Goal: Task Accomplishment & Management: Manage account settings

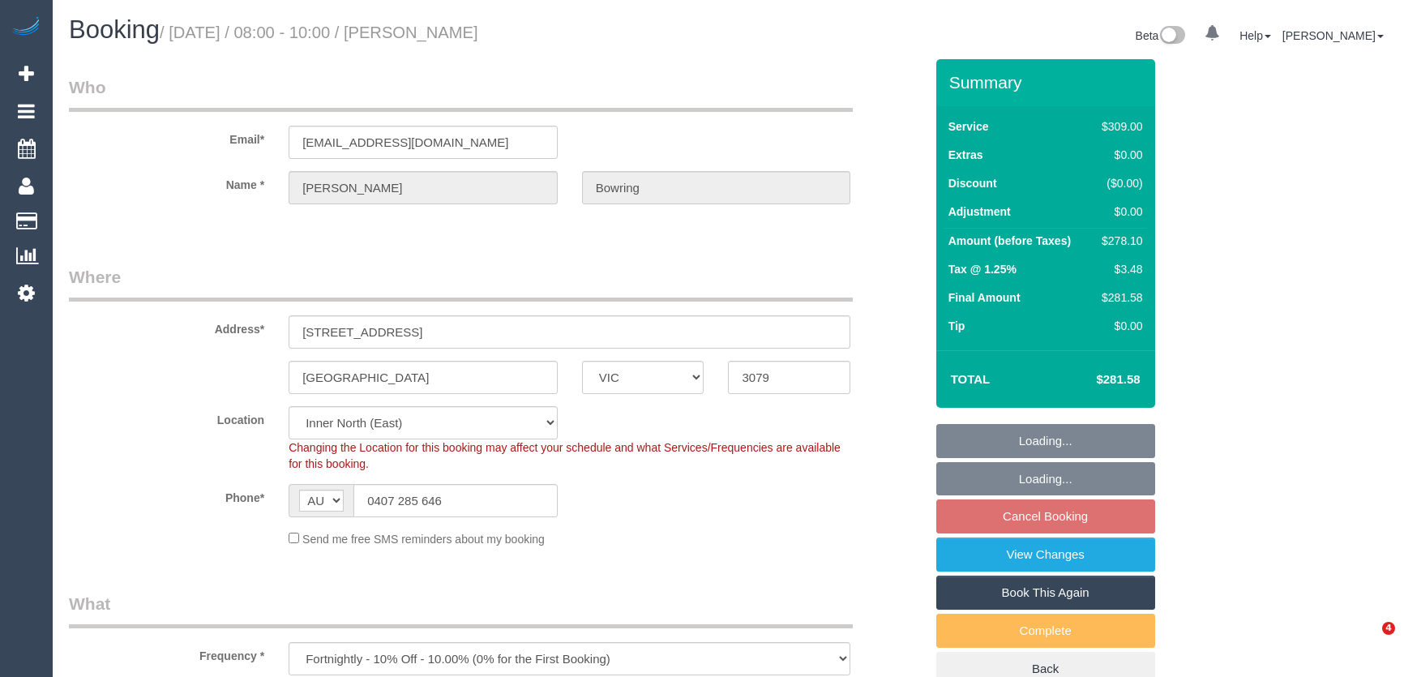
select select "VIC"
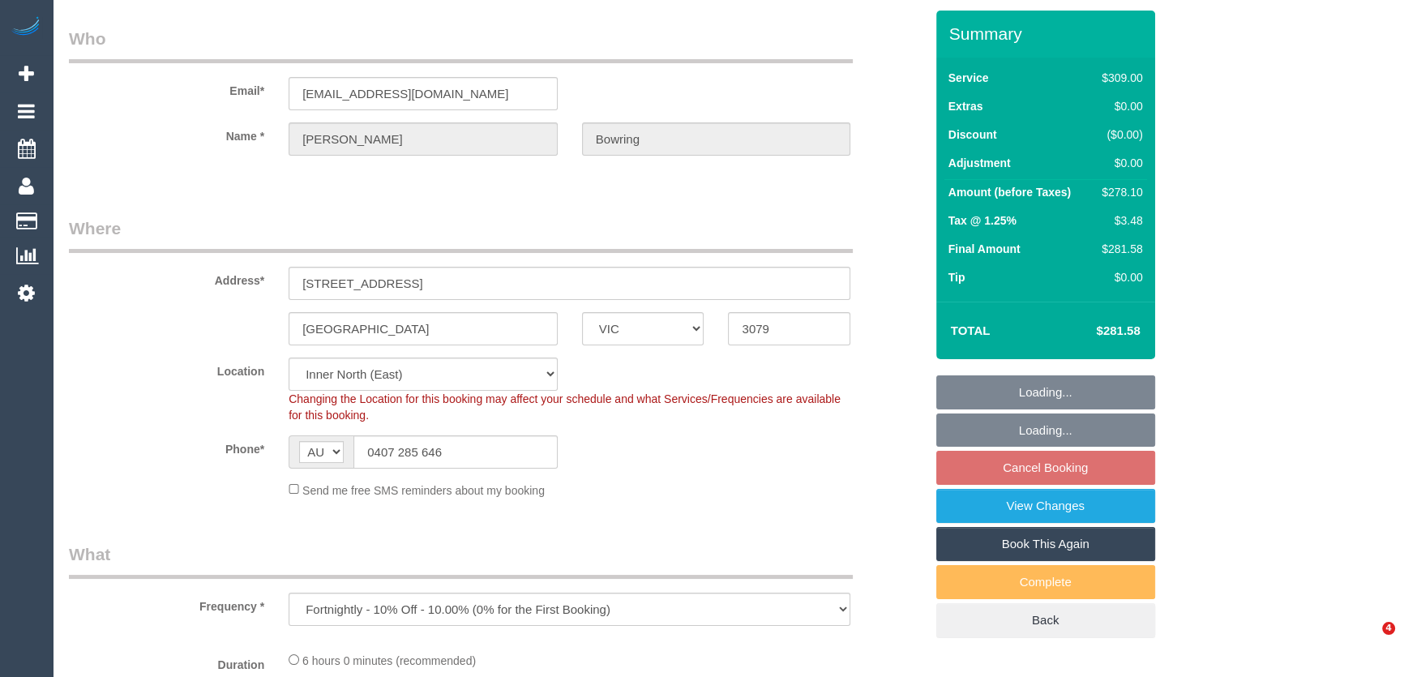
select select "number:27"
select select "number:16"
select select "number:19"
select select "number:36"
select select "number:34"
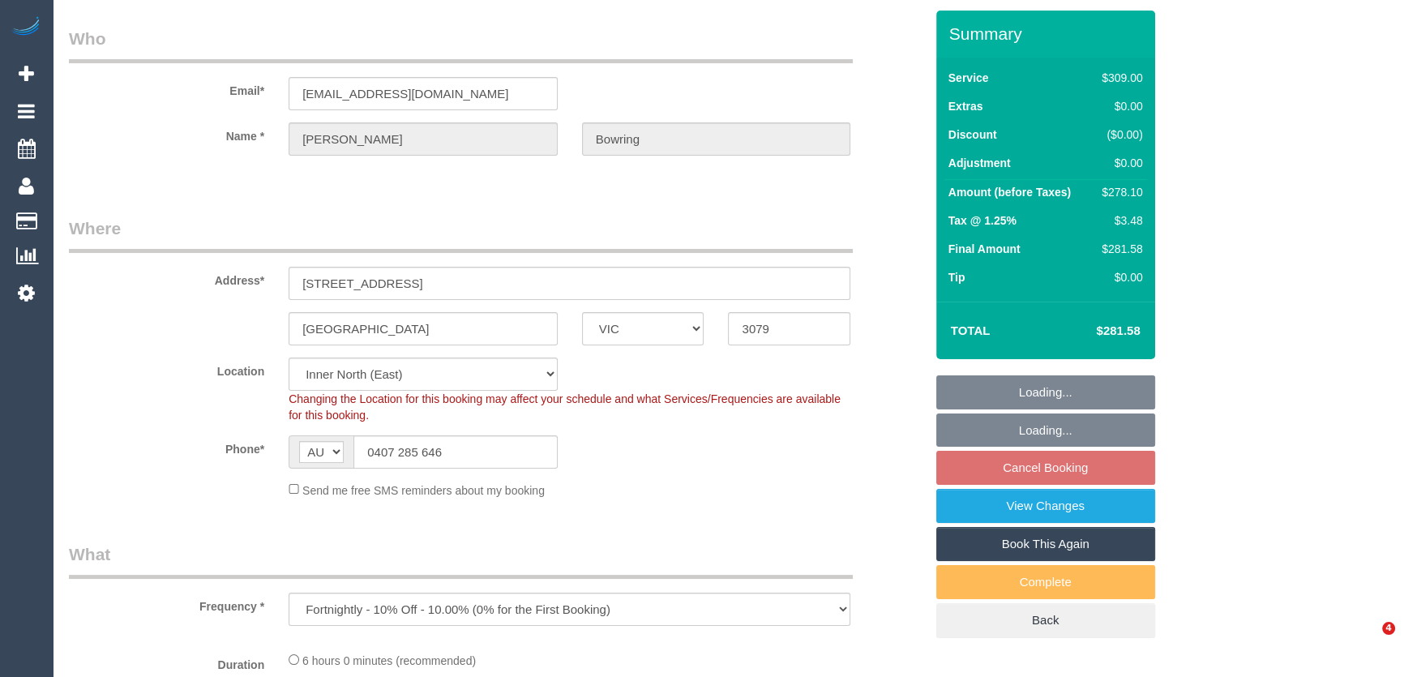
select select "number:12"
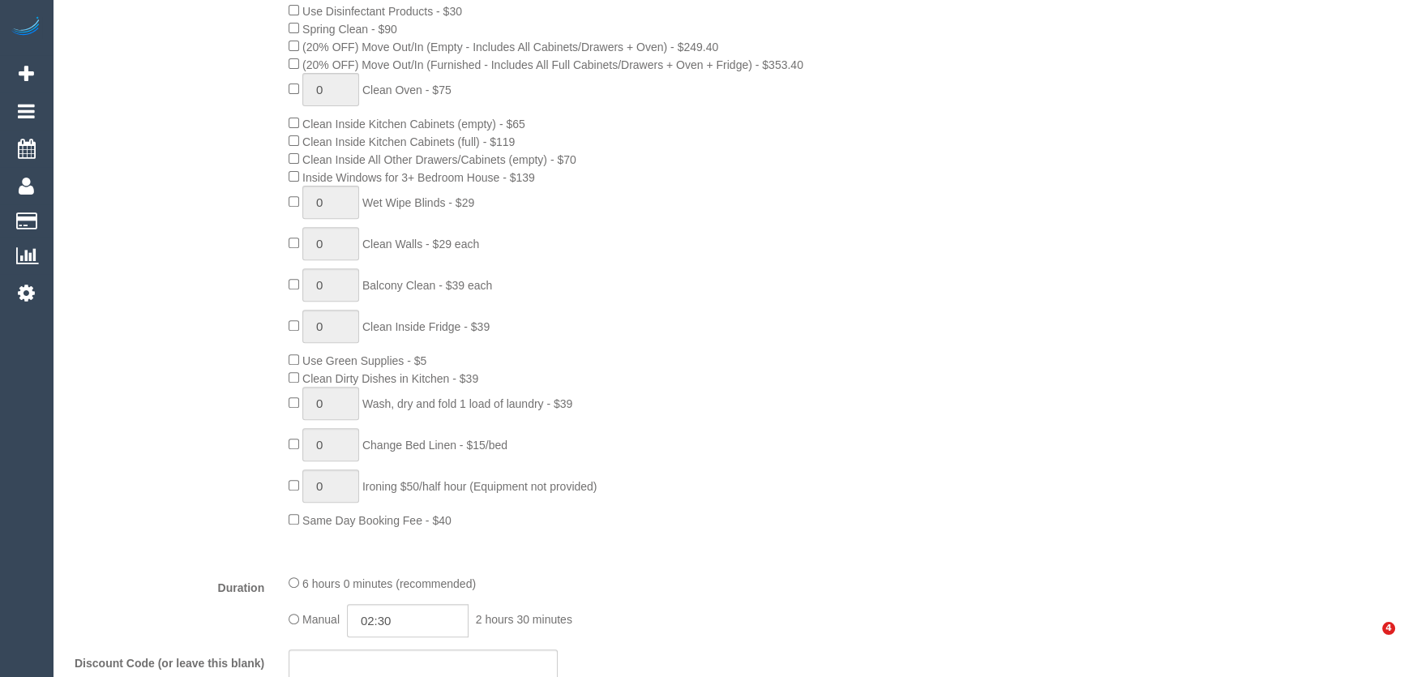
select select "object:1605"
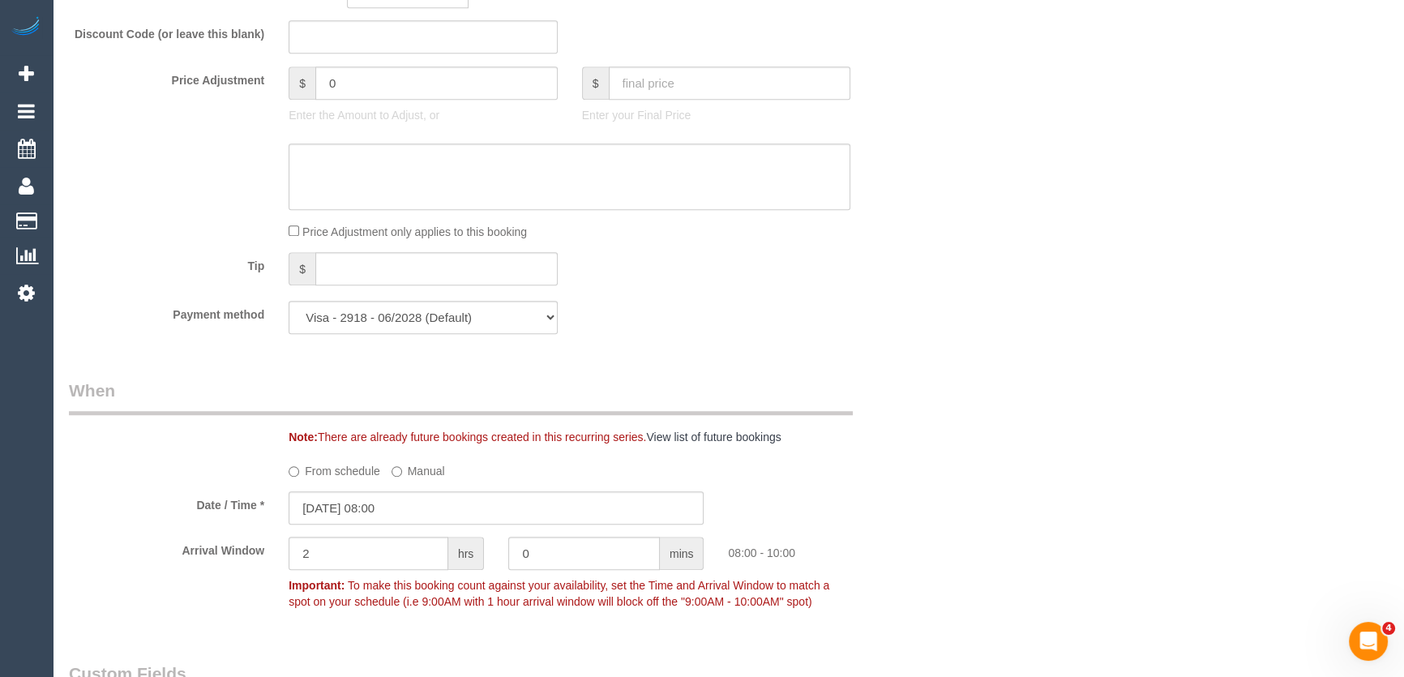
scroll to position [1517, 0]
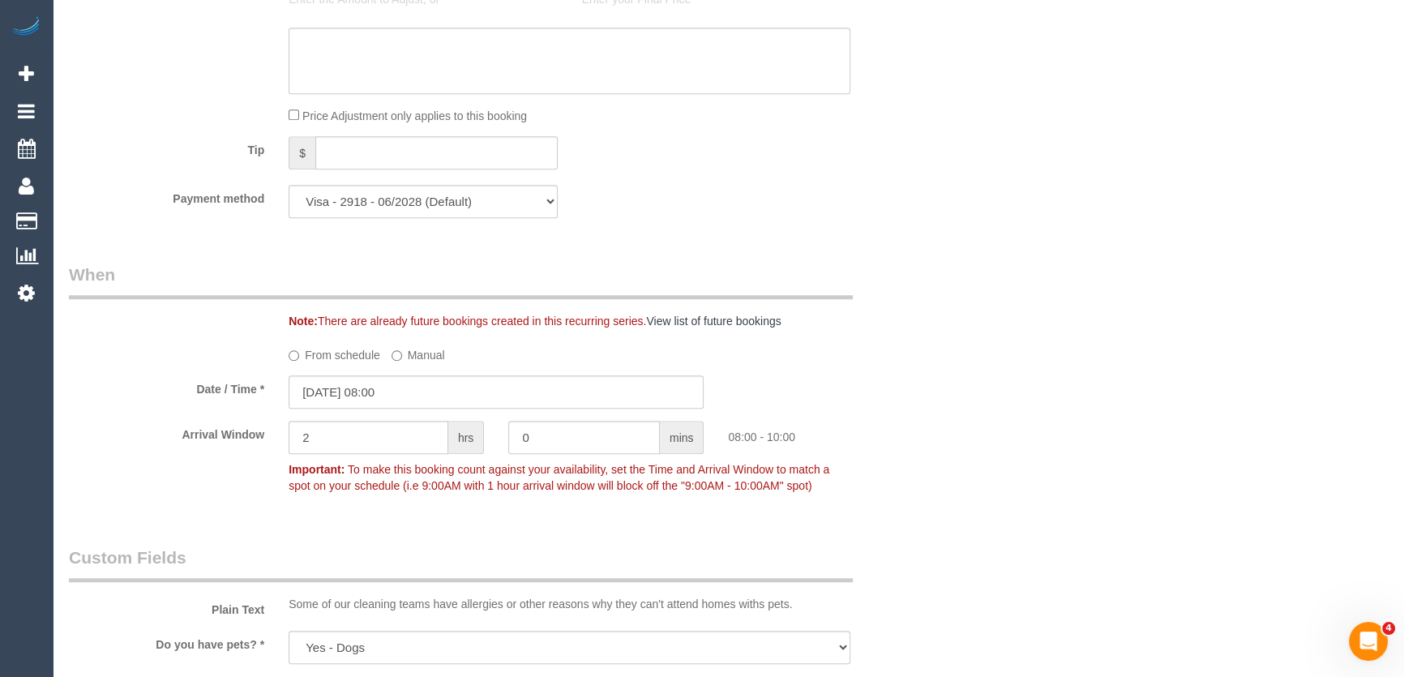
click at [422, 341] on label "Manual" at bounding box center [418, 352] width 53 height 22
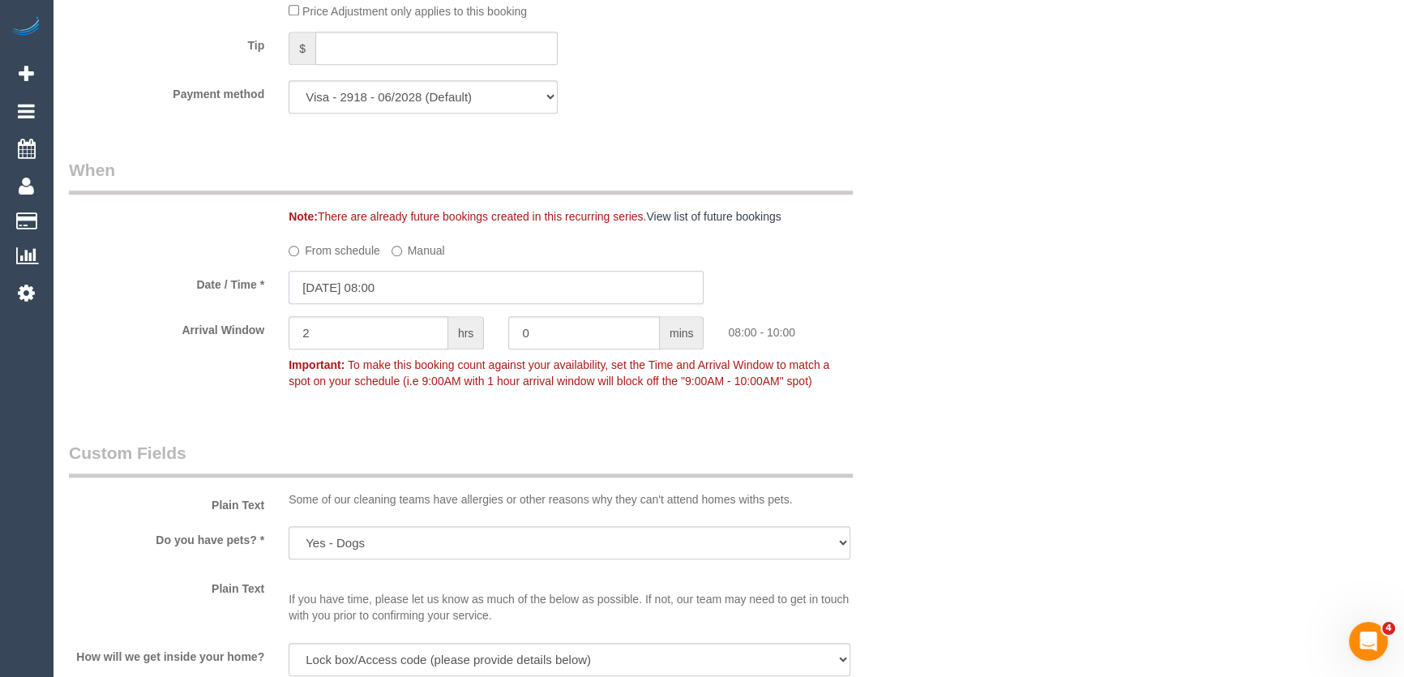
click at [429, 293] on input "[DATE] 08:00" at bounding box center [496, 287] width 415 height 33
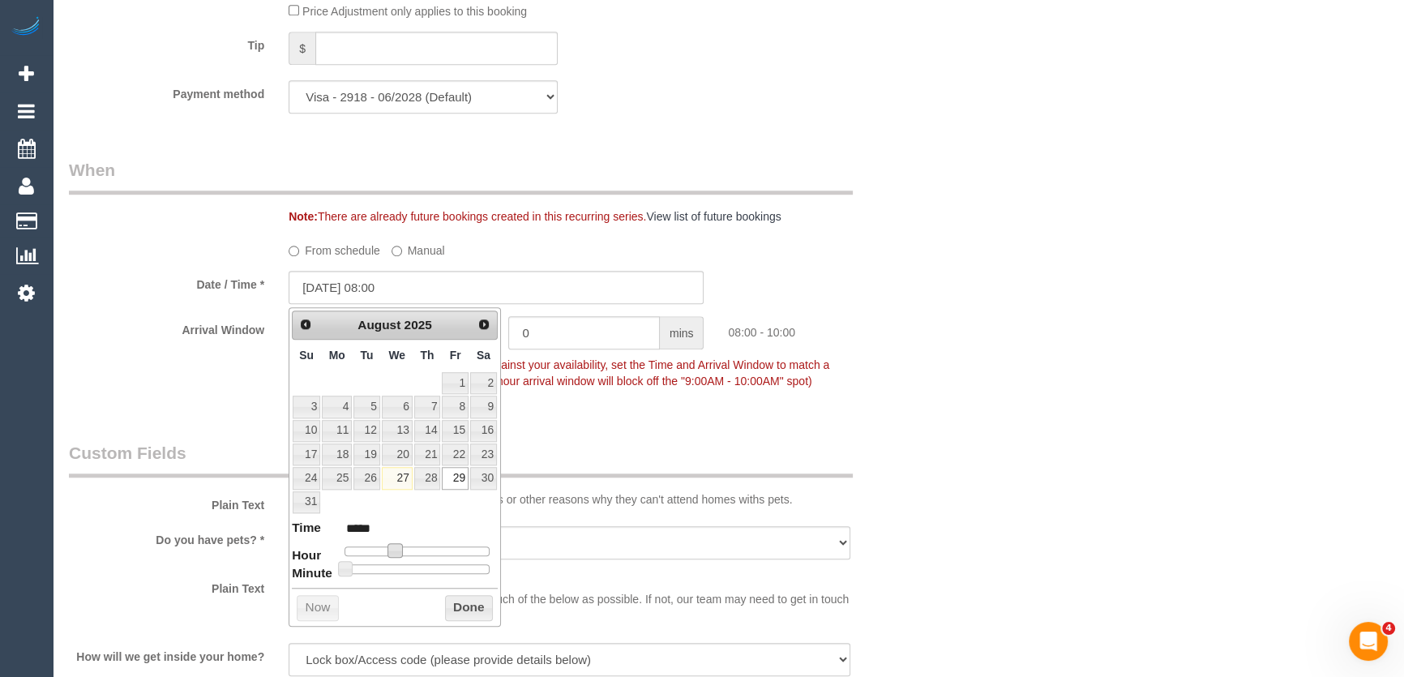
type input "[DATE] 09:00"
type input "*****"
type input "[DATE] 10:00"
type input "*****"
type input "[DATE] 11:00"
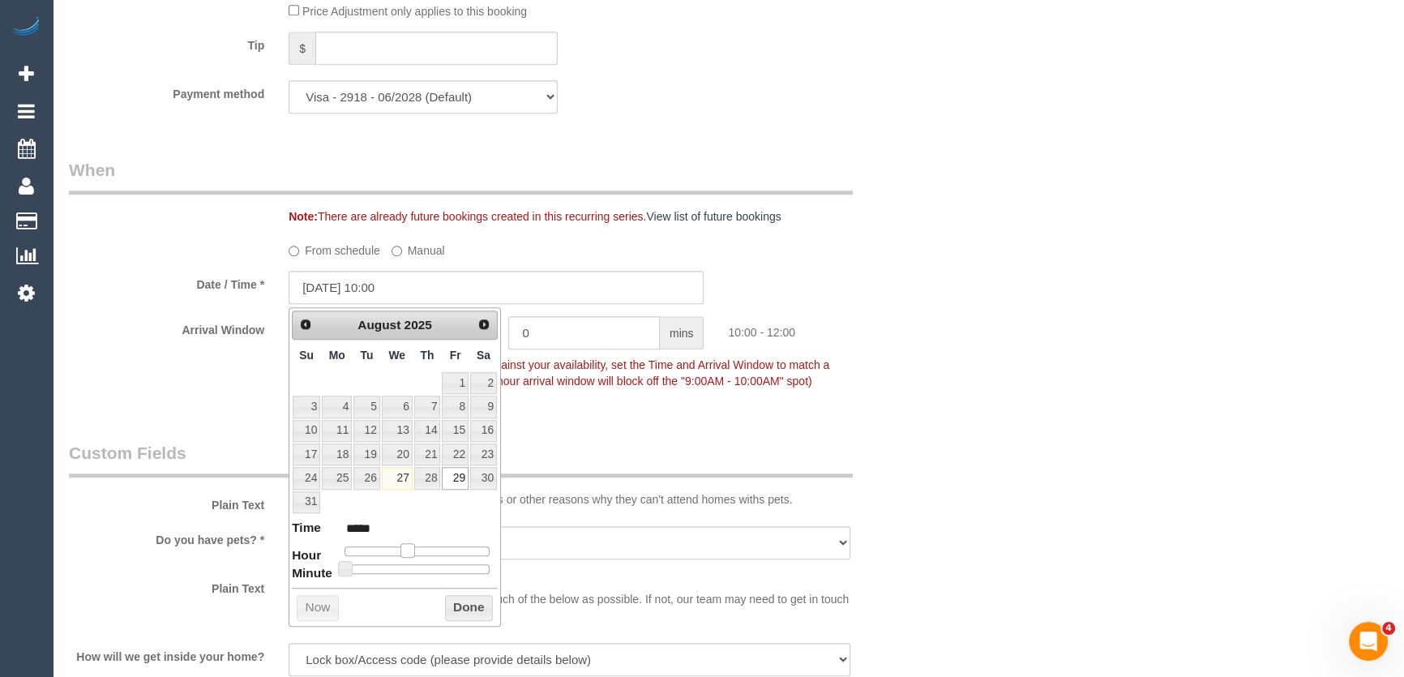
type input "*****"
drag, startPoint x: 392, startPoint y: 546, endPoint x: 411, endPoint y: 547, distance: 18.7
click at [411, 547] on span at bounding box center [413, 550] width 15 height 15
click at [665, 409] on fieldset "When Note: There are already future bookings created in this recurring series. …" at bounding box center [496, 283] width 855 height 250
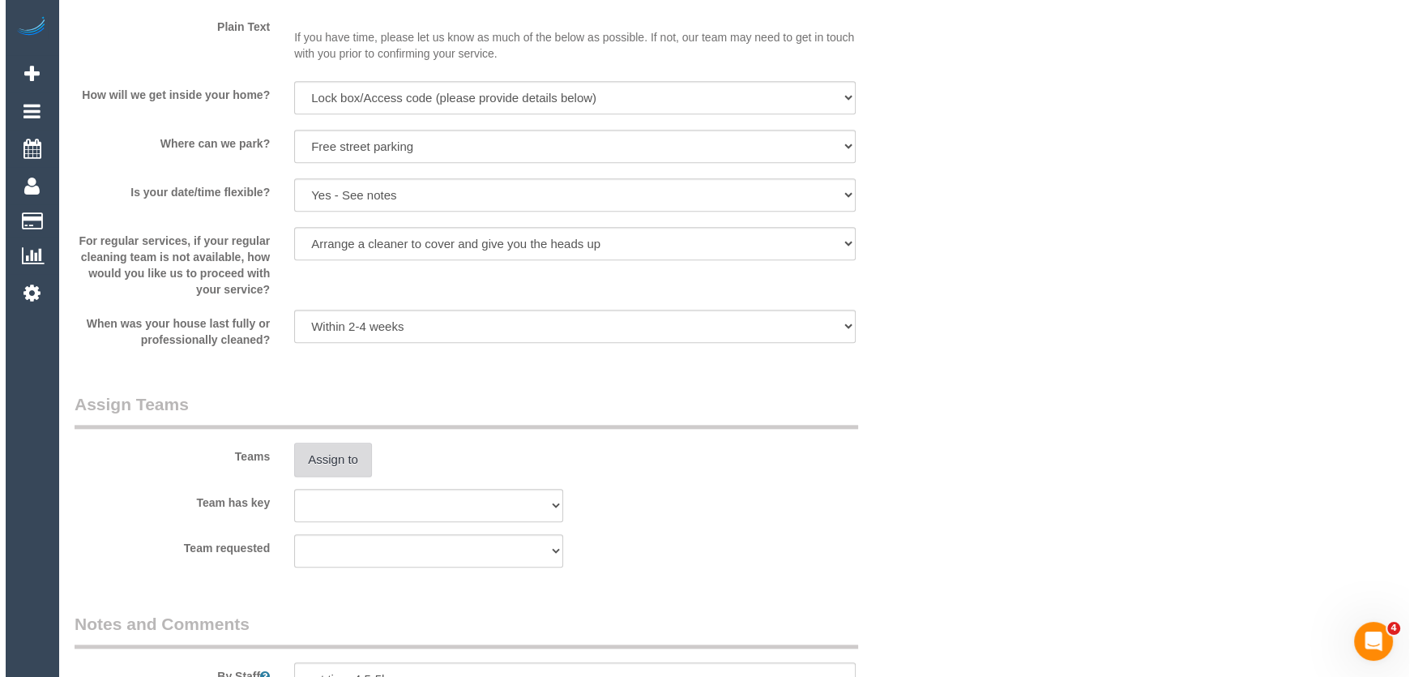
scroll to position [2284, 0]
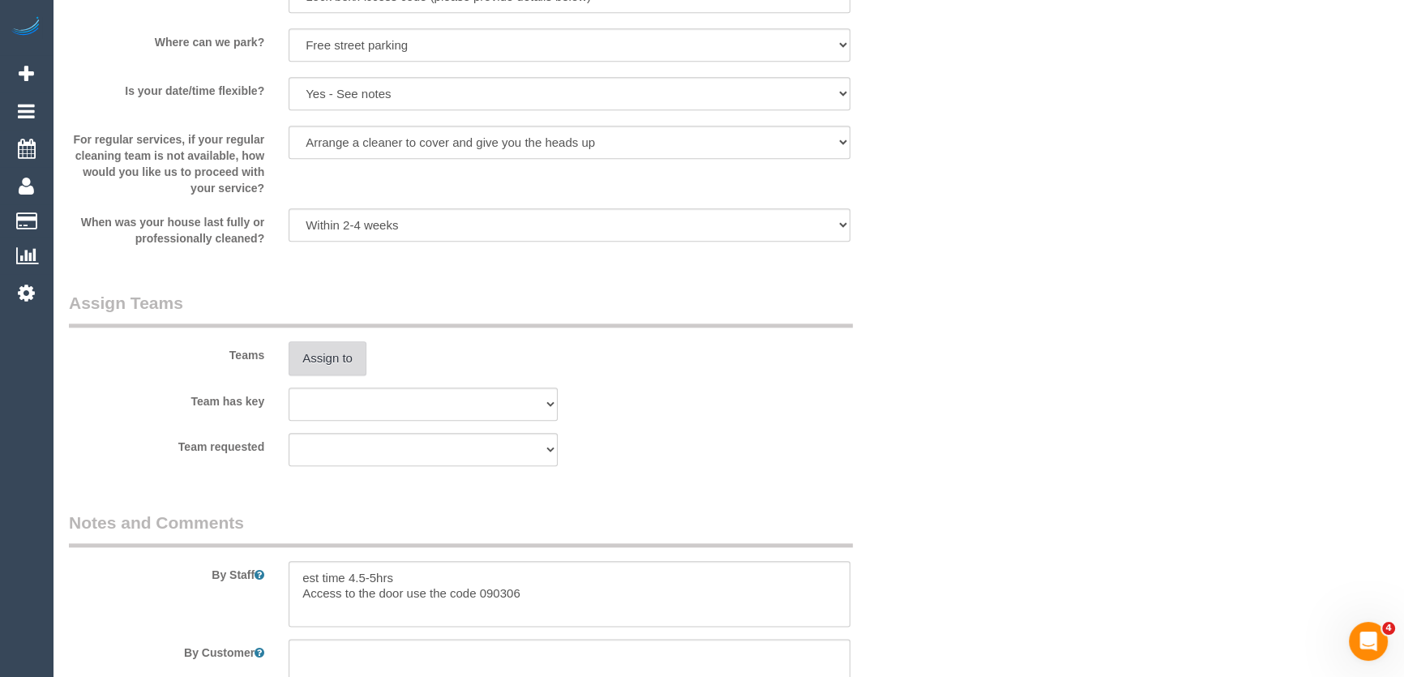
click at [315, 358] on button "Assign to" at bounding box center [328, 358] width 78 height 34
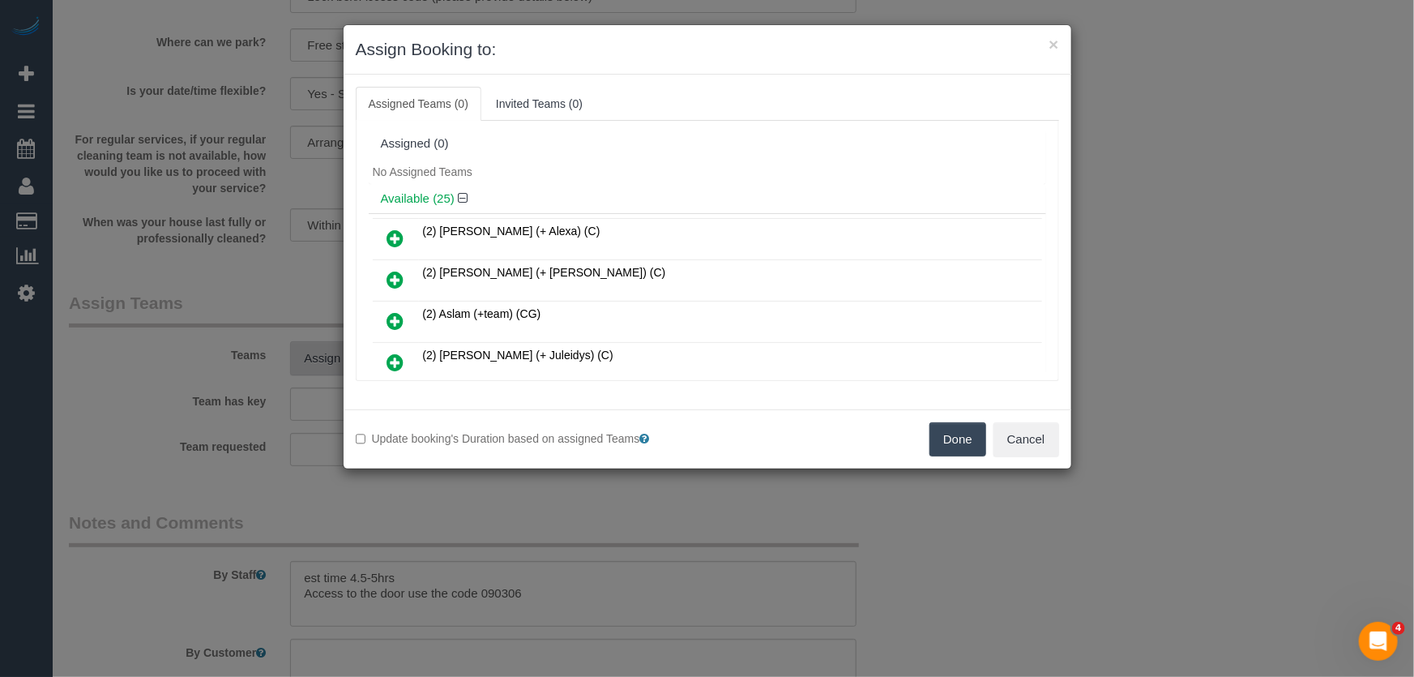
scroll to position [710, 0]
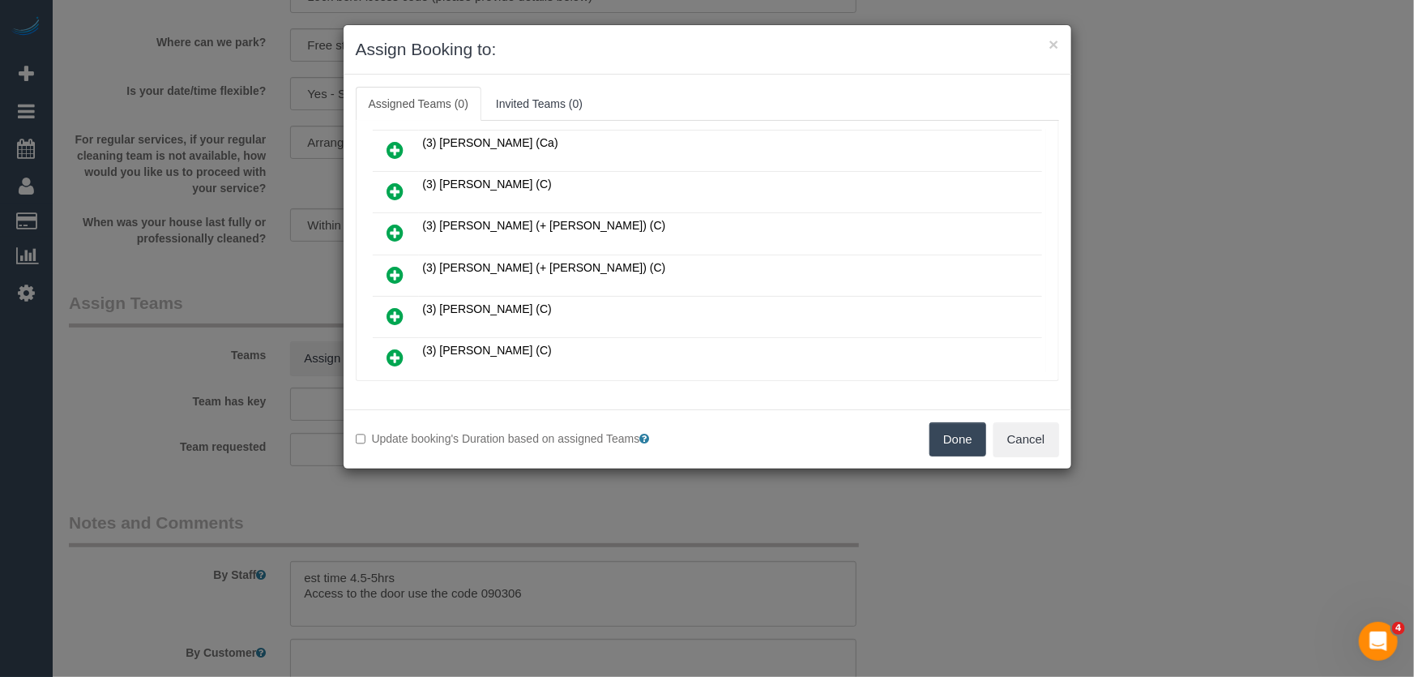
click at [396, 265] on icon at bounding box center [395, 274] width 17 height 19
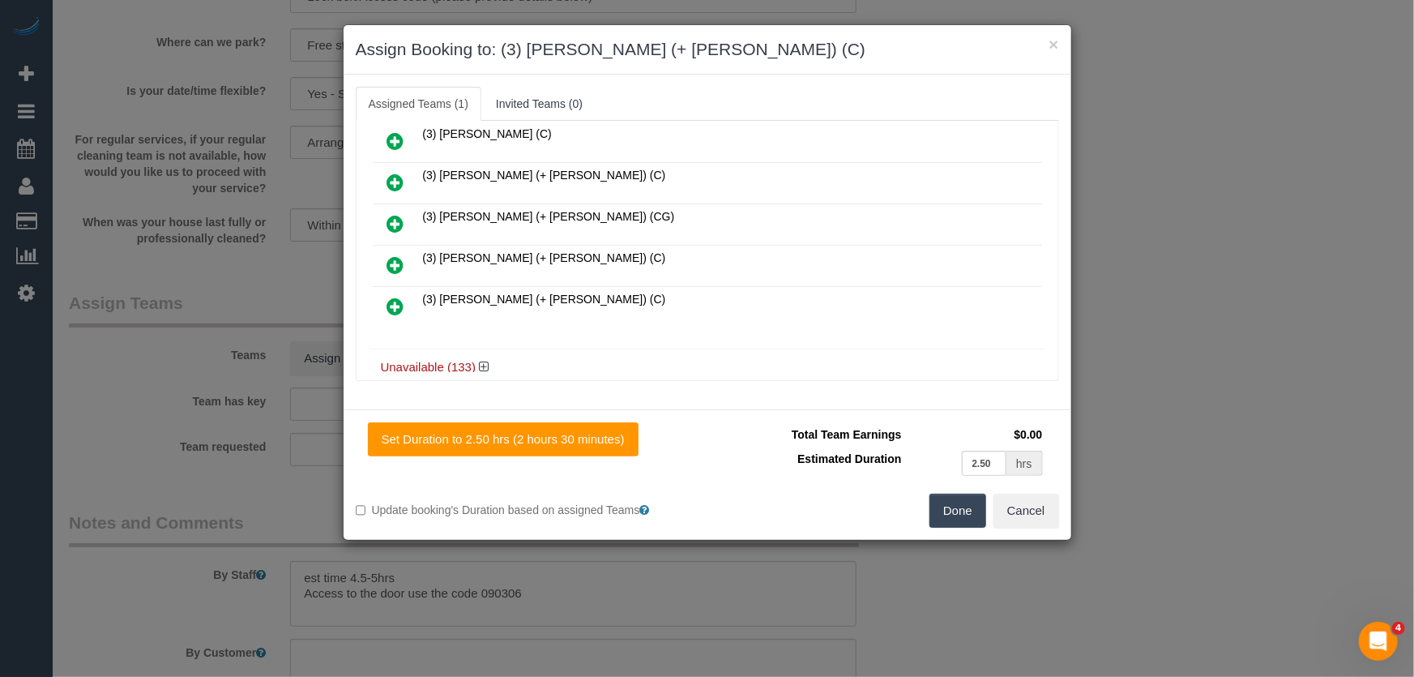
scroll to position [927, 0]
click at [388, 293] on icon at bounding box center [395, 302] width 17 height 19
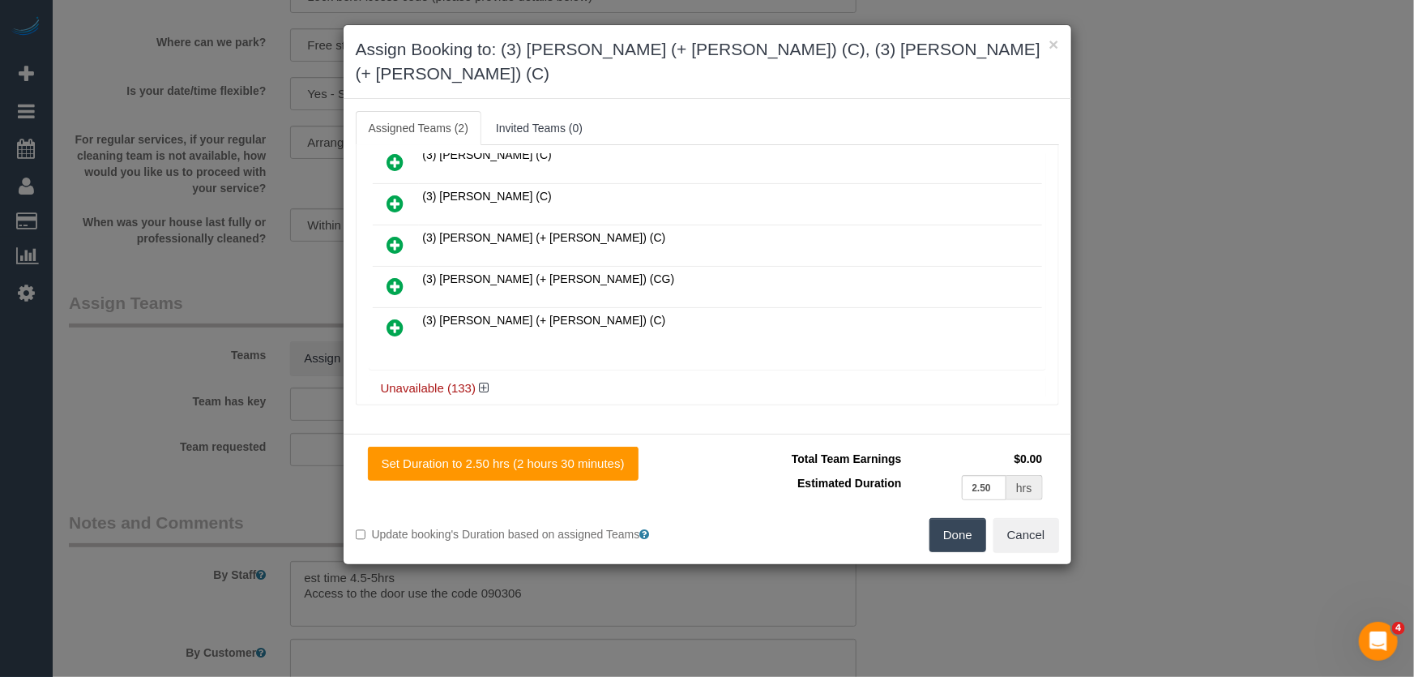
click at [965, 518] on button "Done" at bounding box center [958, 535] width 57 height 34
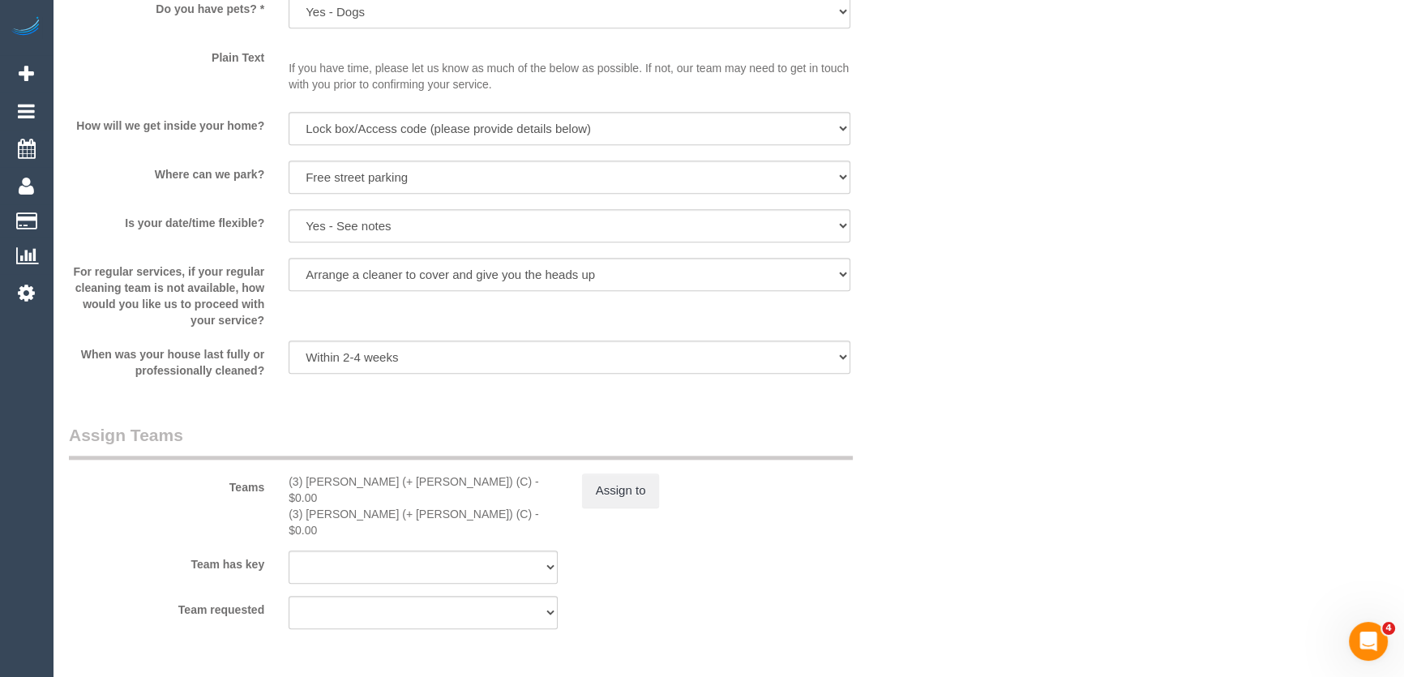
scroll to position [2284, 0]
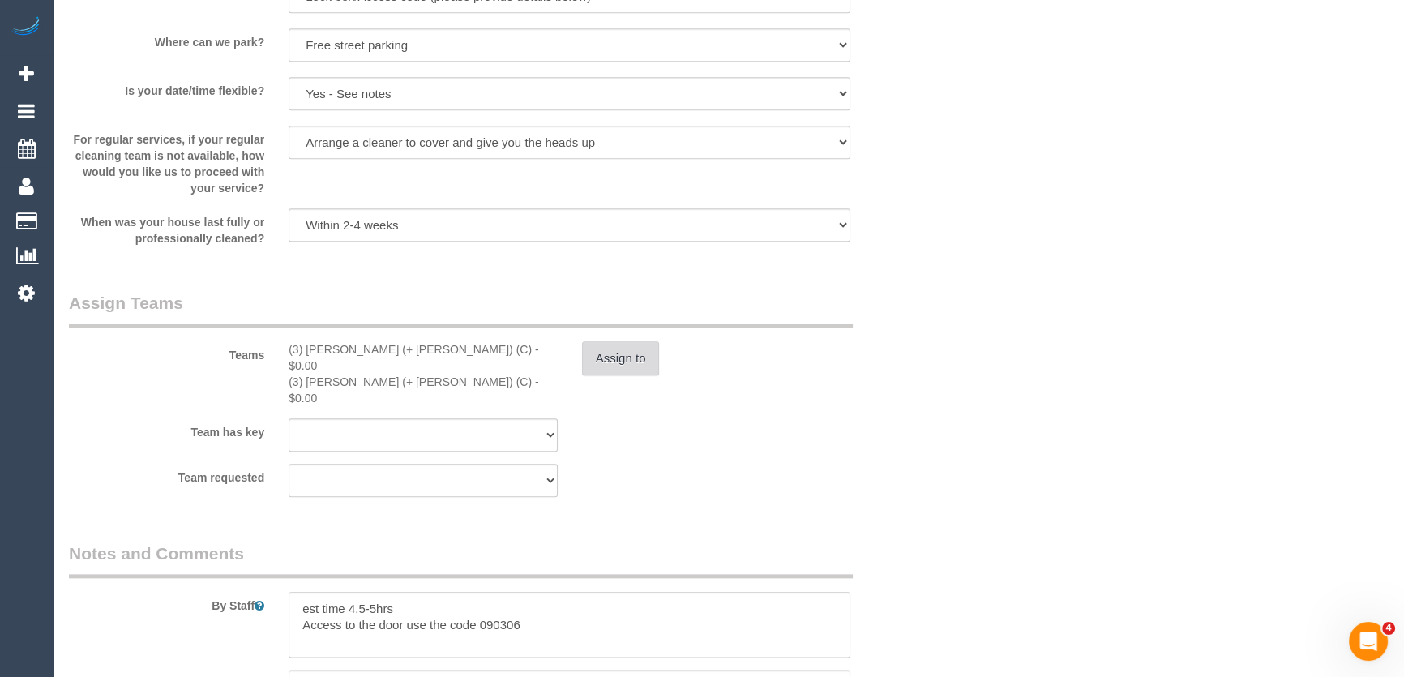
click at [624, 364] on button "Assign to" at bounding box center [621, 358] width 78 height 34
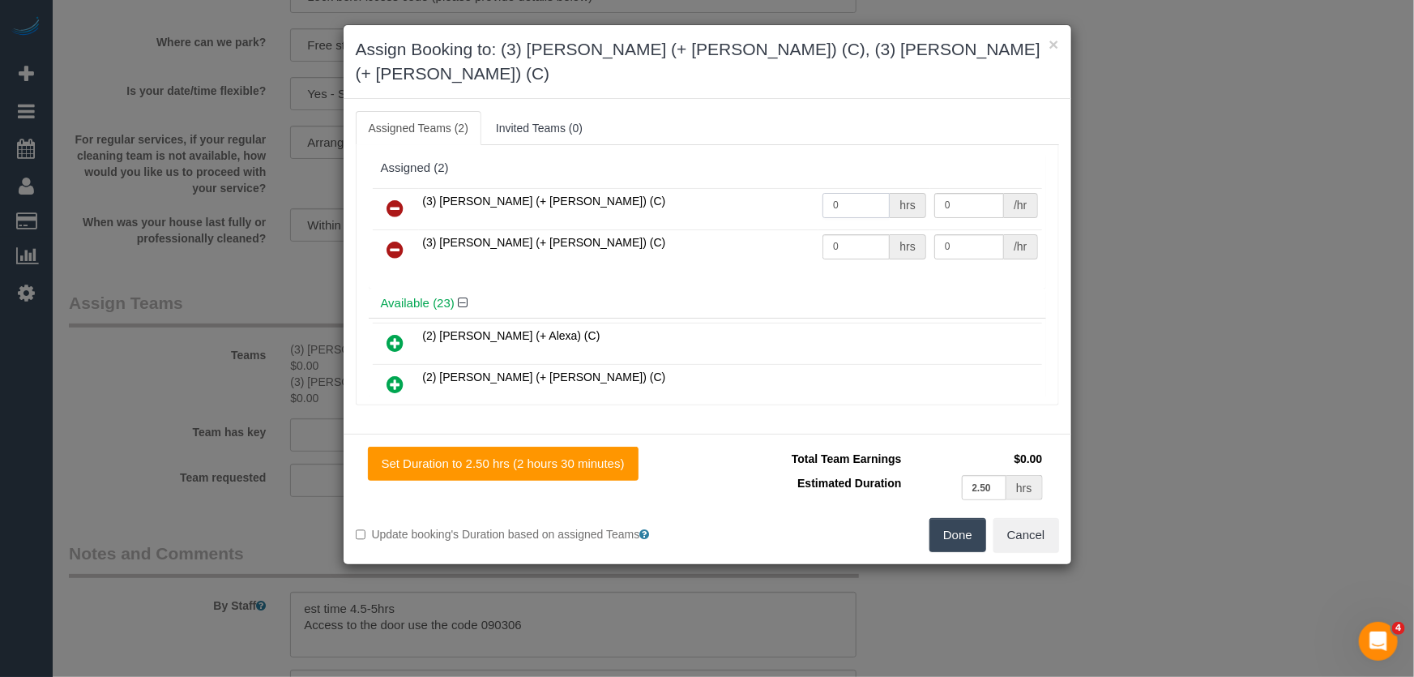
click at [866, 193] on input "0" at bounding box center [856, 205] width 67 height 25
type input "1"
click at [845, 234] on input "0" at bounding box center [856, 246] width 67 height 25
type input "87.5"
type input "1"
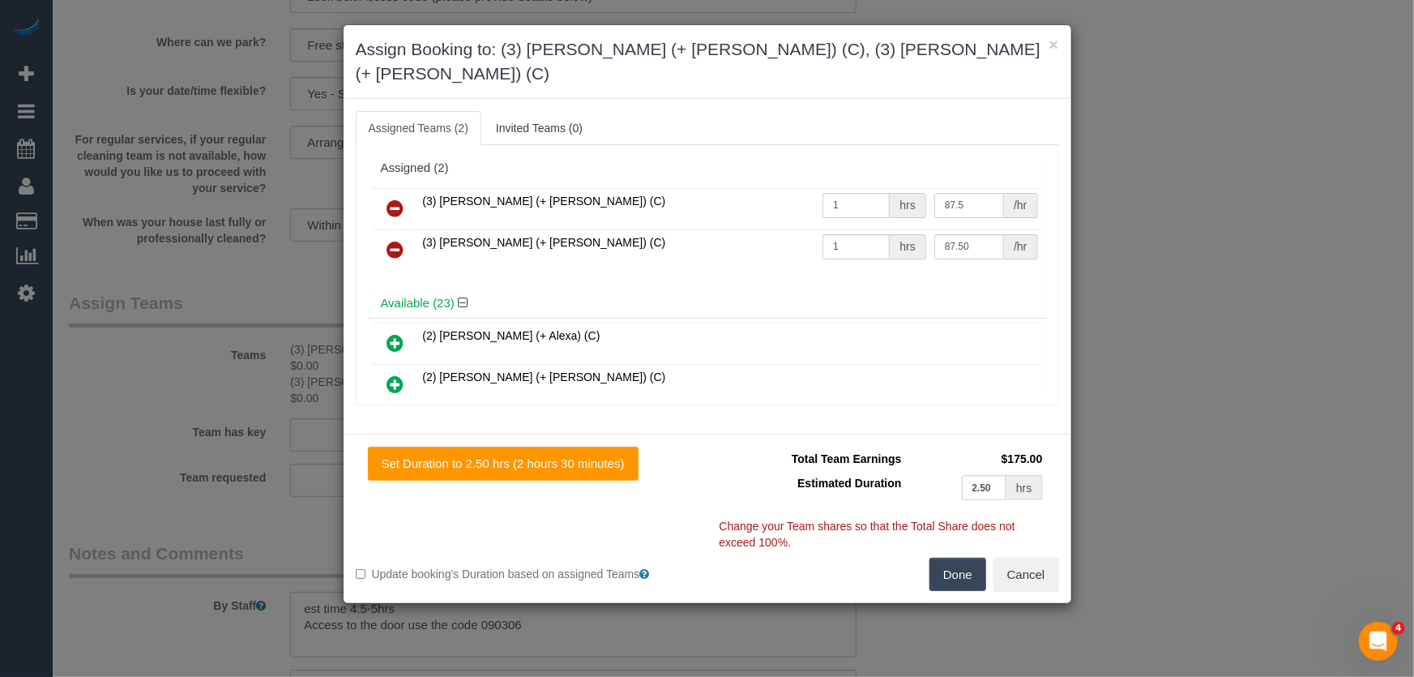
type input "87.5"
drag, startPoint x: 946, startPoint y: 551, endPoint x: 917, endPoint y: 529, distance: 36.5
click at [947, 558] on button "Done" at bounding box center [958, 575] width 57 height 34
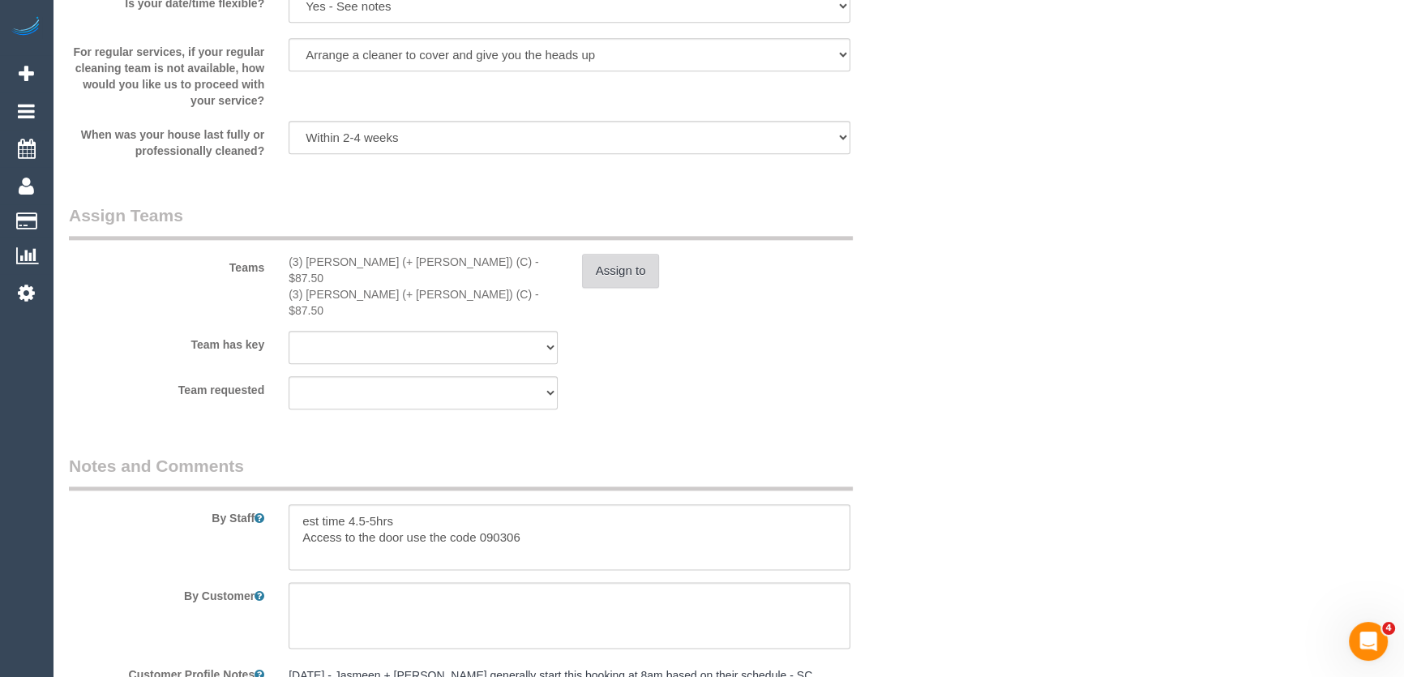
scroll to position [2505, 0]
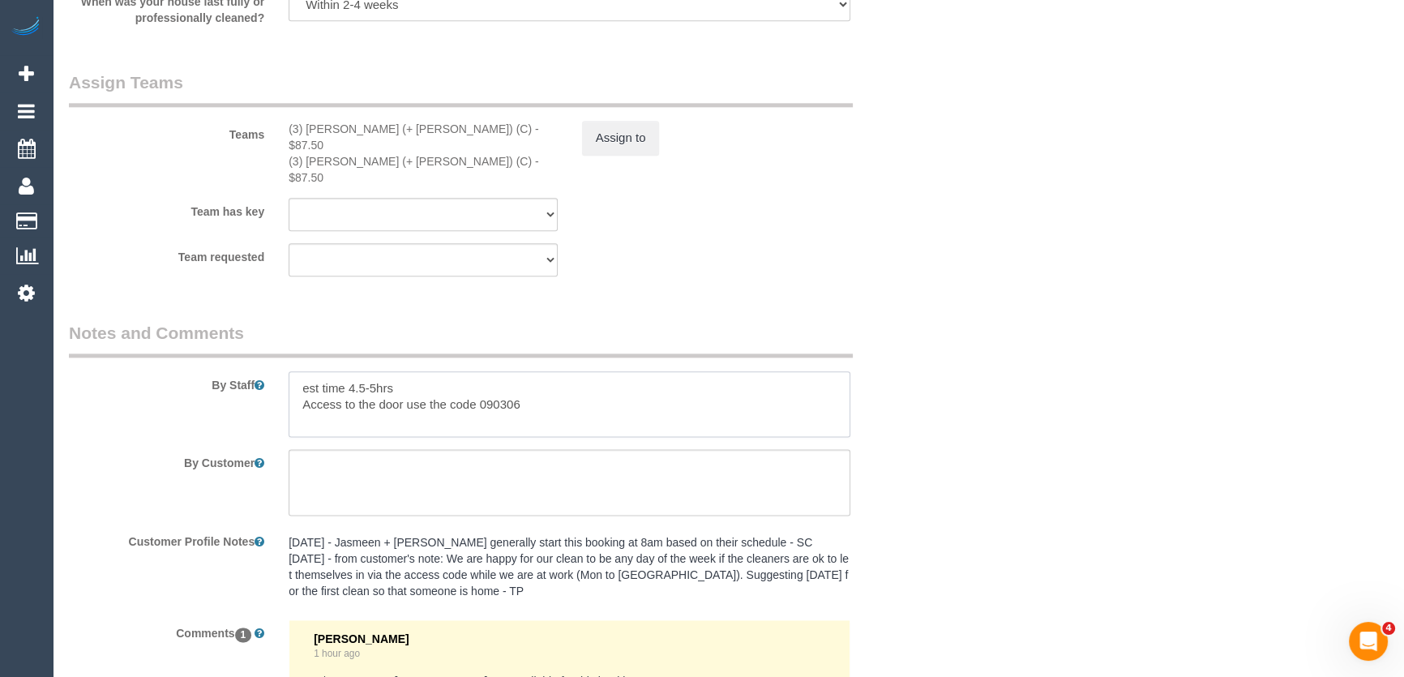
click at [296, 371] on textarea at bounding box center [570, 404] width 562 height 66
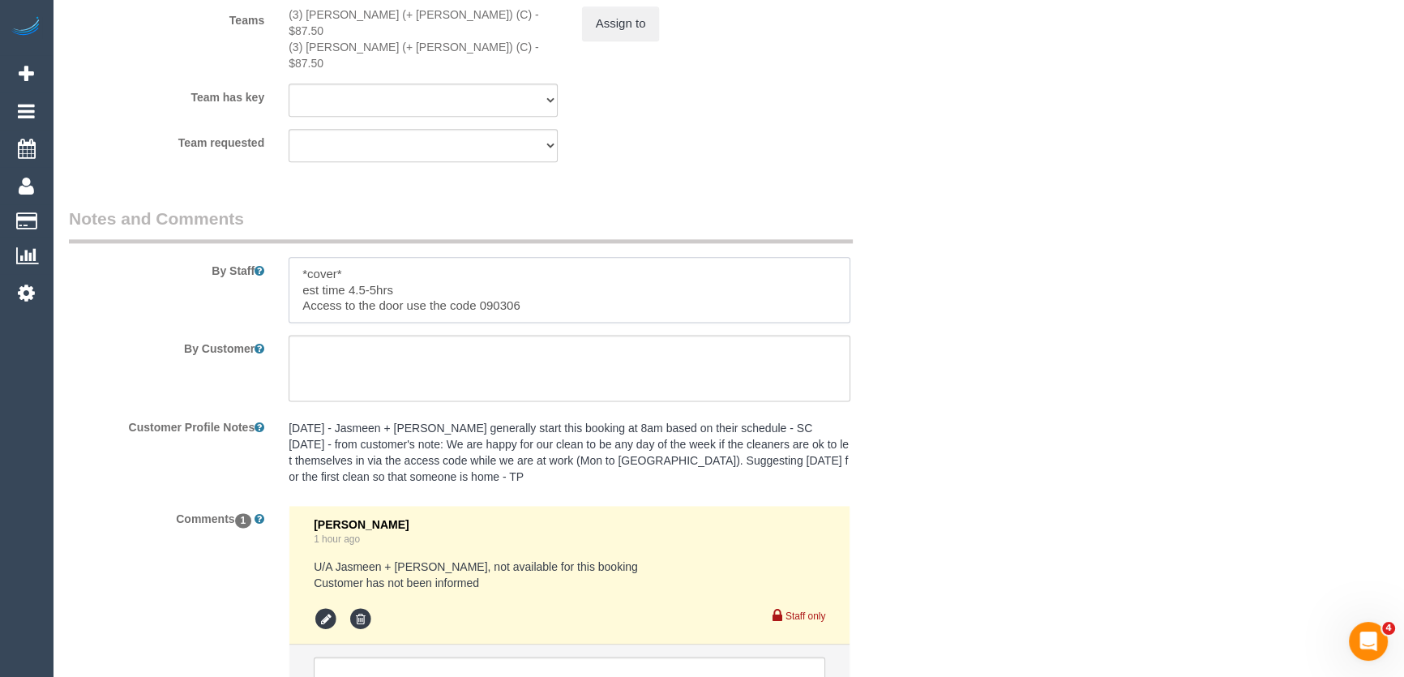
scroll to position [2749, 0]
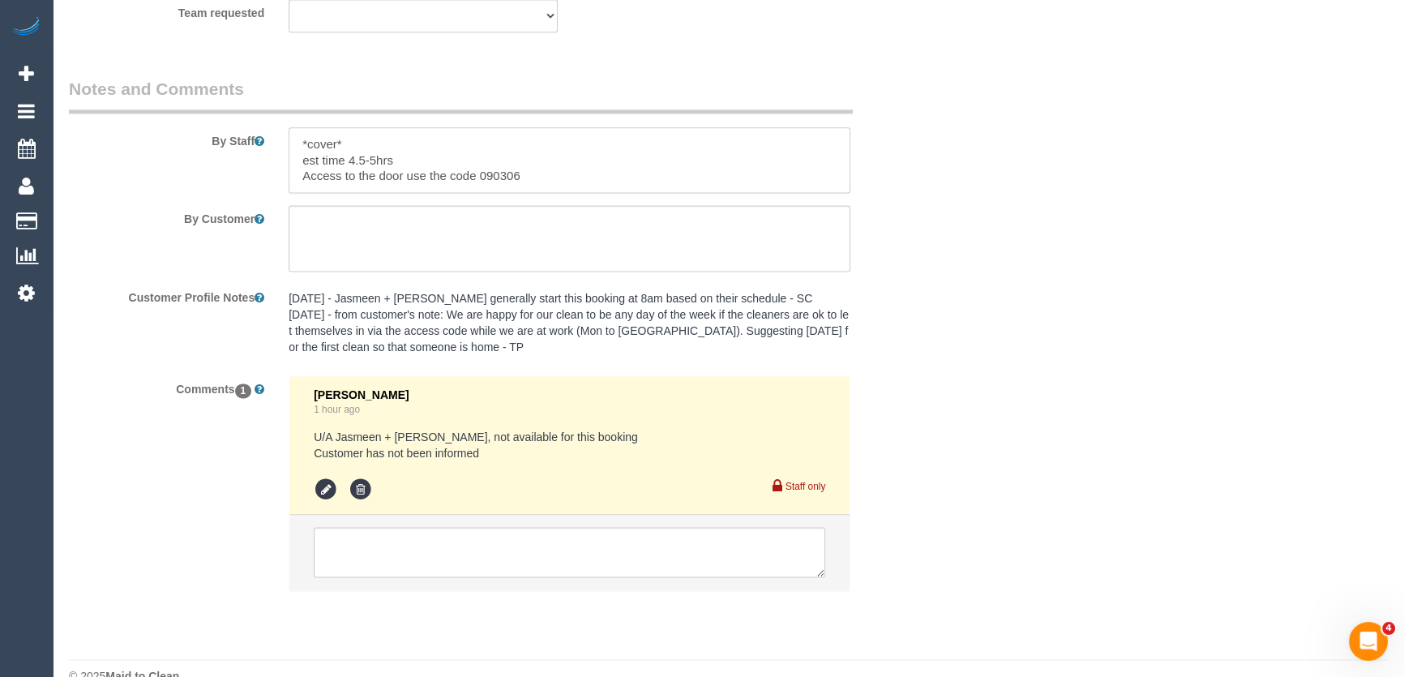
type textarea "*cover* est time 4.5-5hrs Access to the door use the code 090306"
click at [430, 532] on textarea at bounding box center [569, 552] width 511 height 50
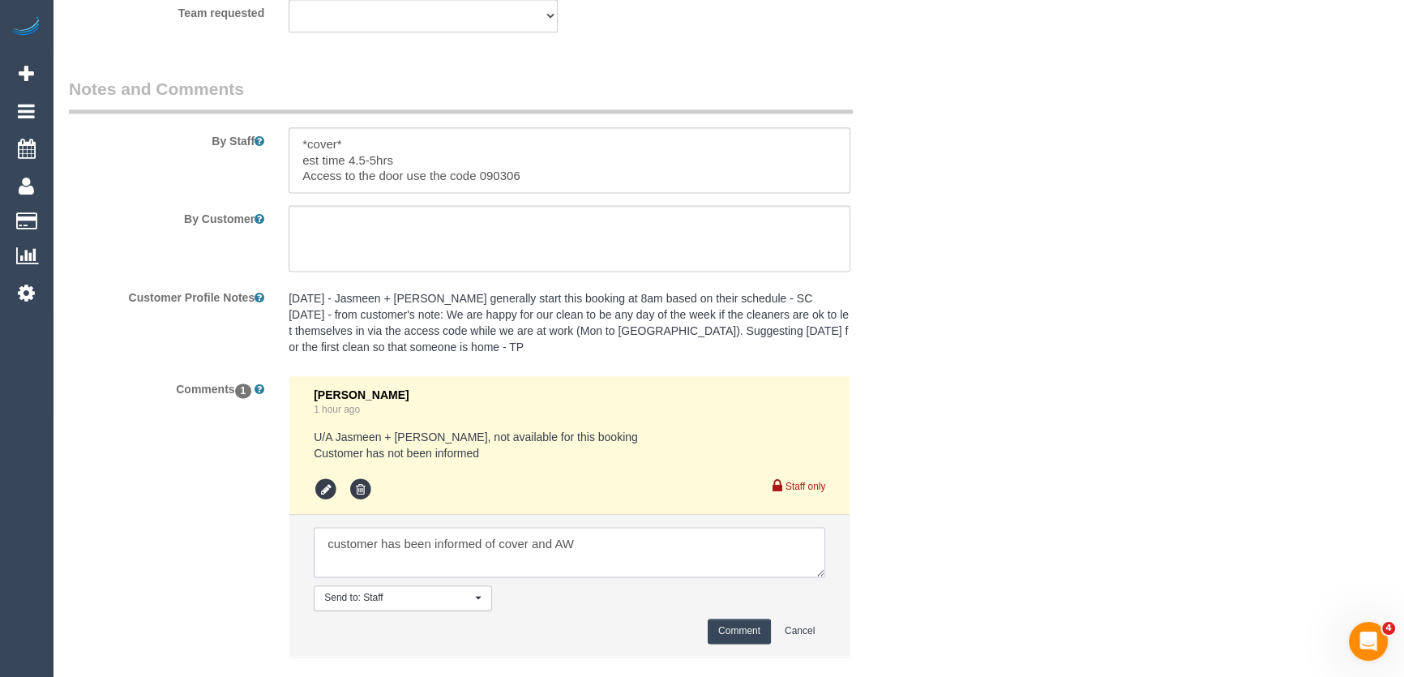
scroll to position [2815, 0]
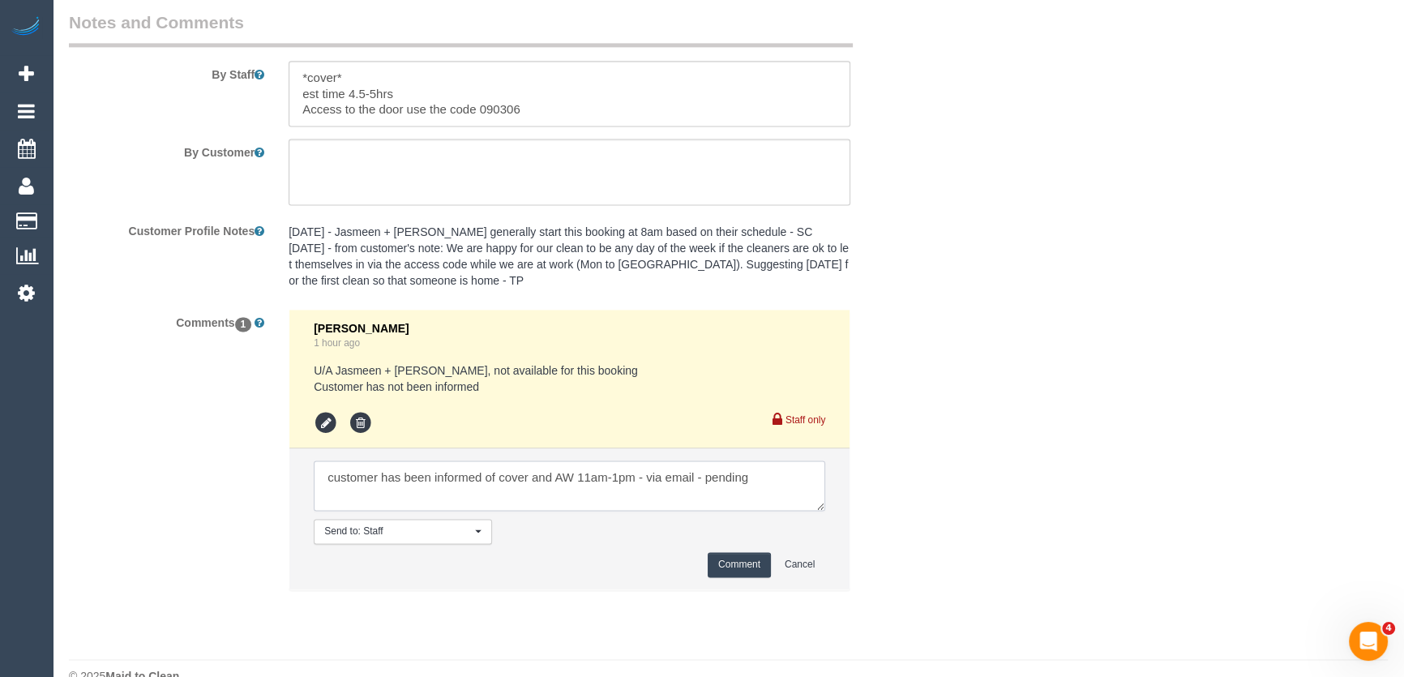
type textarea "customer has been informed of cover and AW 11am-1pm - via email - pending"
click at [719, 552] on button "Comment" at bounding box center [739, 564] width 63 height 25
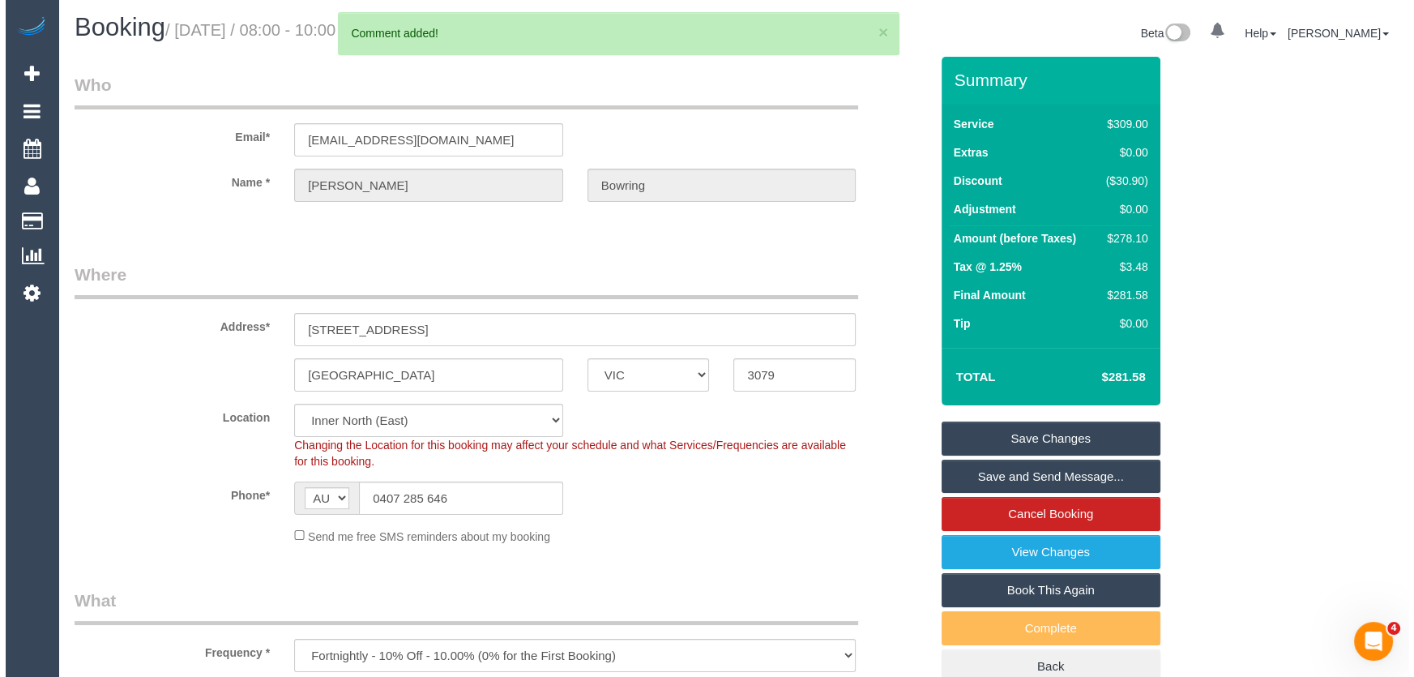
scroll to position [0, 0]
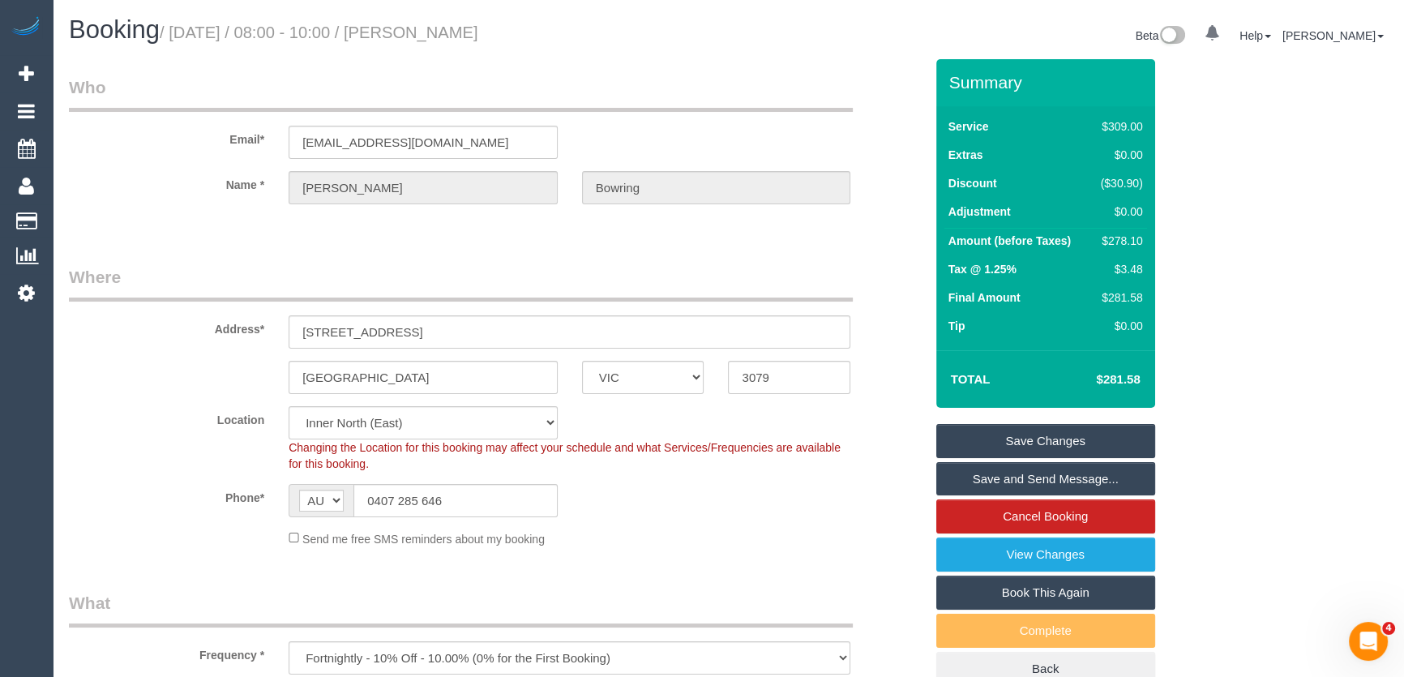
click at [438, 33] on small "/ [DATE] / 08:00 - 10:00 / [PERSON_NAME]" at bounding box center [319, 33] width 319 height 18
copy small "[PERSON_NAME]"
click at [447, 38] on small "/ [DATE] / 08:00 - 10:00 / [PERSON_NAME]" at bounding box center [319, 33] width 319 height 18
click at [447, 37] on small "/ [DATE] / 08:00 - 10:00 / [PERSON_NAME]" at bounding box center [319, 33] width 319 height 18
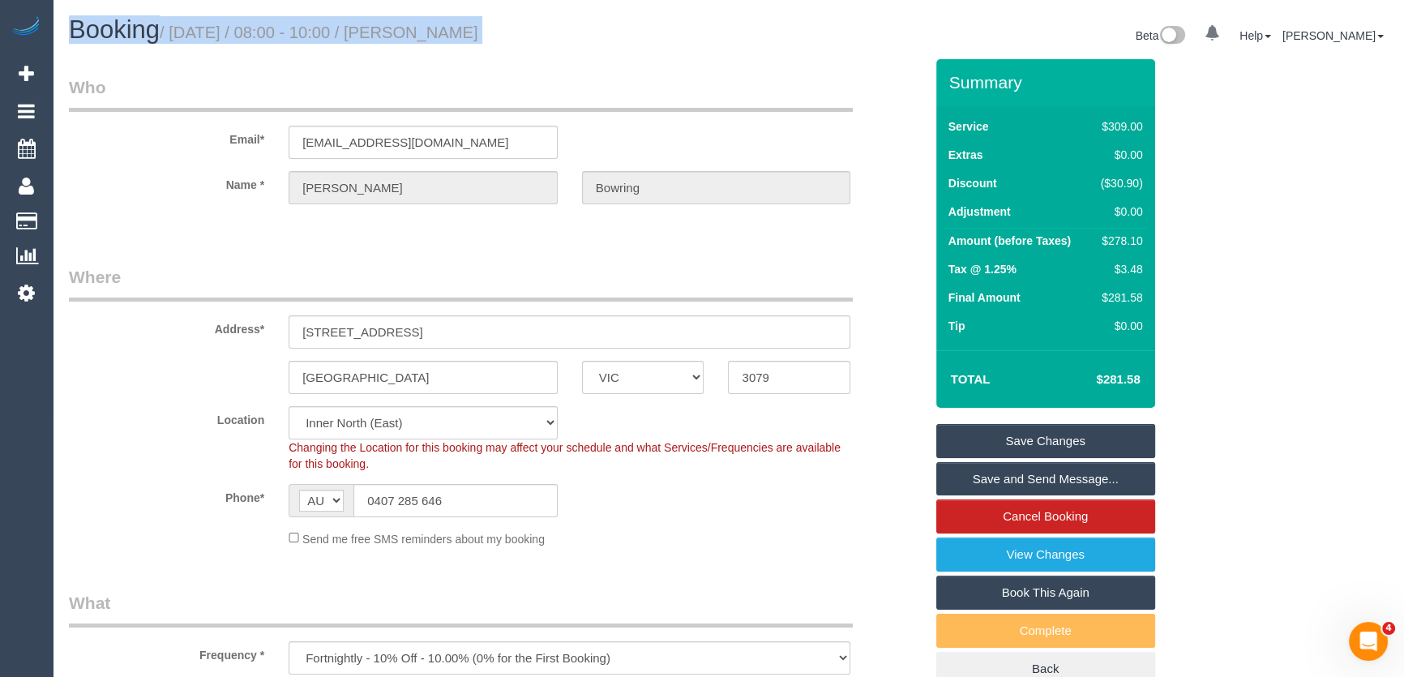
click at [446, 37] on small "/ [DATE] / 08:00 - 10:00 / [PERSON_NAME]" at bounding box center [319, 33] width 319 height 18
click at [441, 53] on div "Booking / [DATE] / 08:00 - 10:00 / [PERSON_NAME] Beta 0 Your Notifications You …" at bounding box center [728, 37] width 1343 height 43
click at [442, 34] on small "/ [DATE] / 08:00 - 10:00 / [PERSON_NAME]" at bounding box center [319, 33] width 319 height 18
copy small "[PERSON_NAME]"
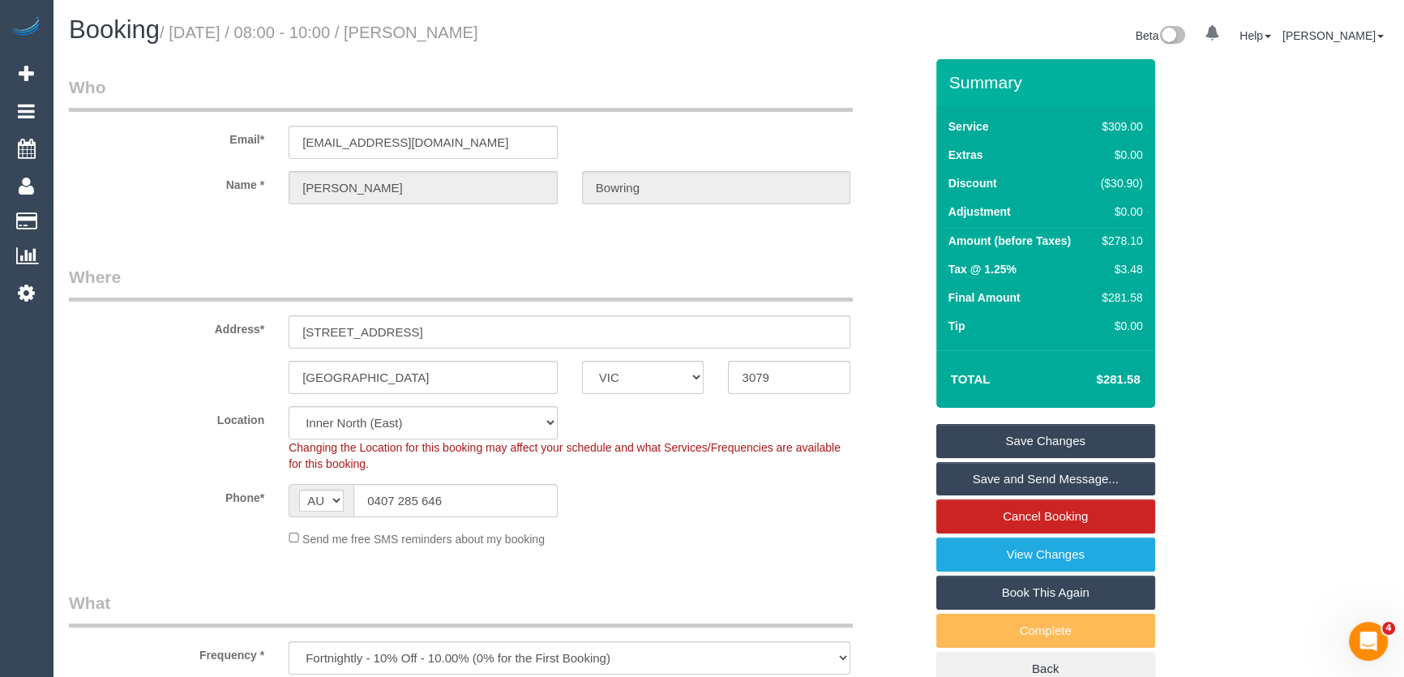
click at [999, 440] on link "Save Changes" at bounding box center [1045, 441] width 219 height 34
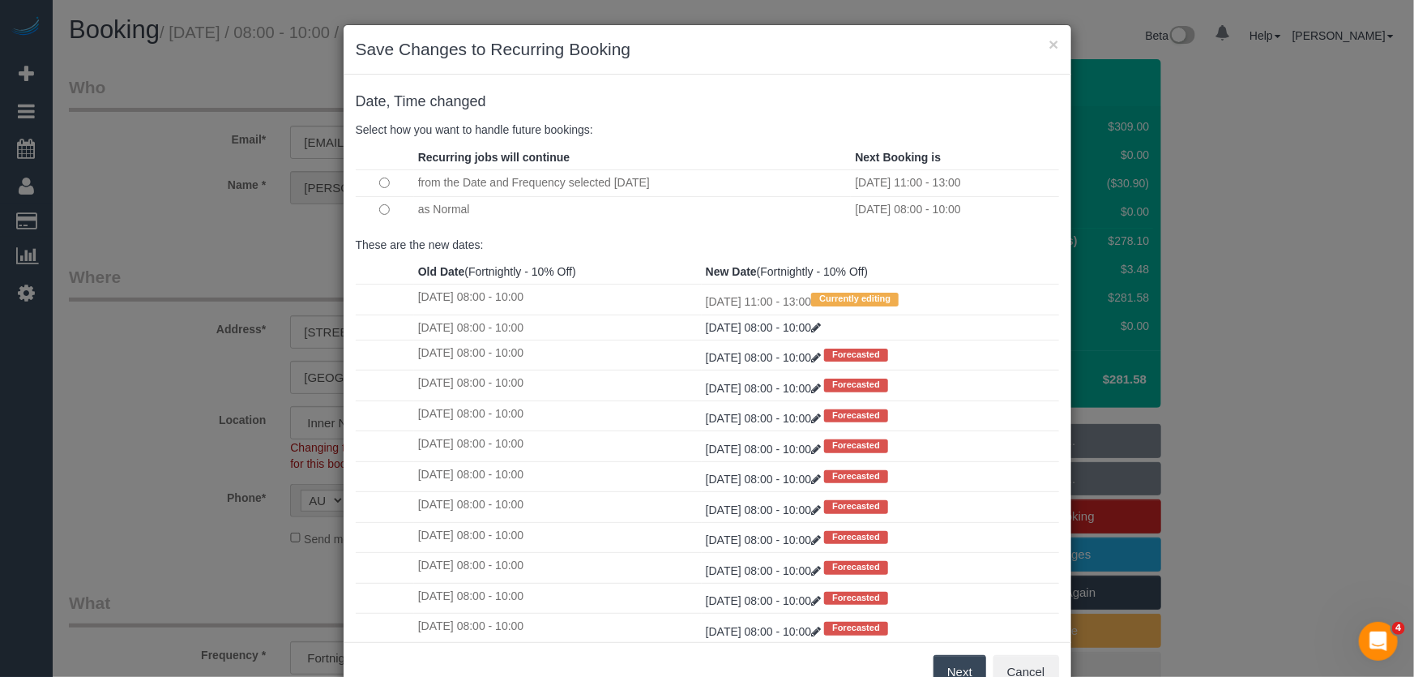
click at [948, 663] on button "Next" at bounding box center [960, 672] width 53 height 34
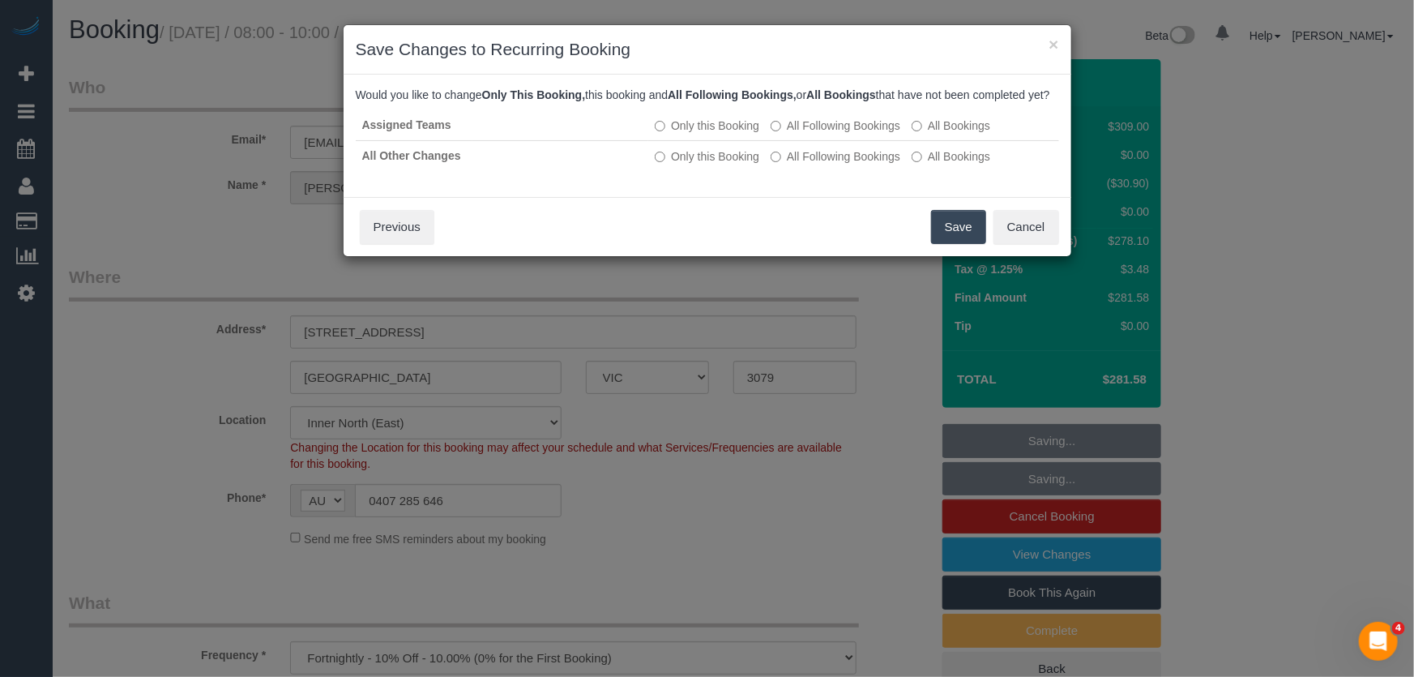
click at [958, 231] on button "Save" at bounding box center [958, 227] width 55 height 34
